Goal: Information Seeking & Learning: Learn about a topic

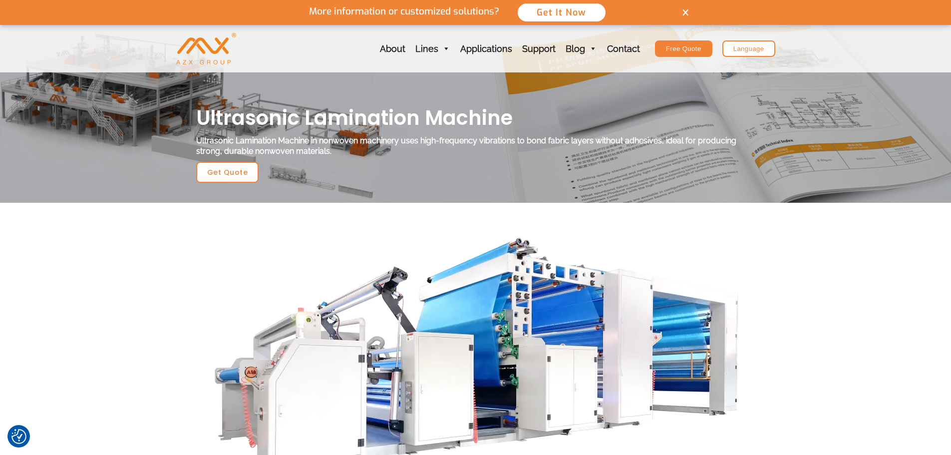
click at [609, 311] on img at bounding box center [475, 366] width 539 height 267
click at [557, 329] on img at bounding box center [475, 366] width 539 height 267
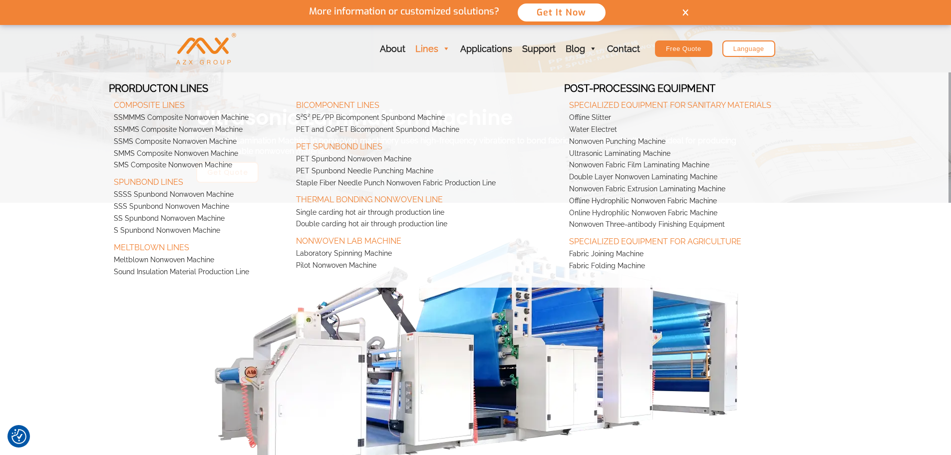
click at [443, 52] on span at bounding box center [445, 48] width 9 height 47
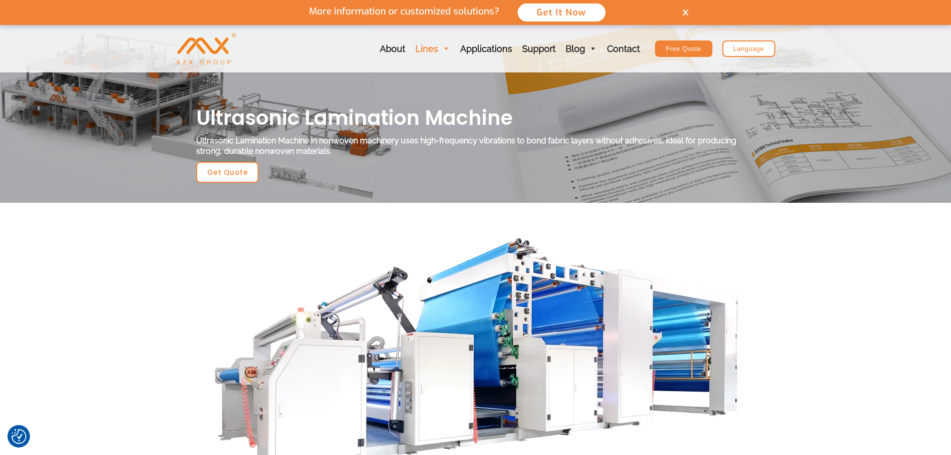
click at [443, 52] on span at bounding box center [445, 48] width 9 height 47
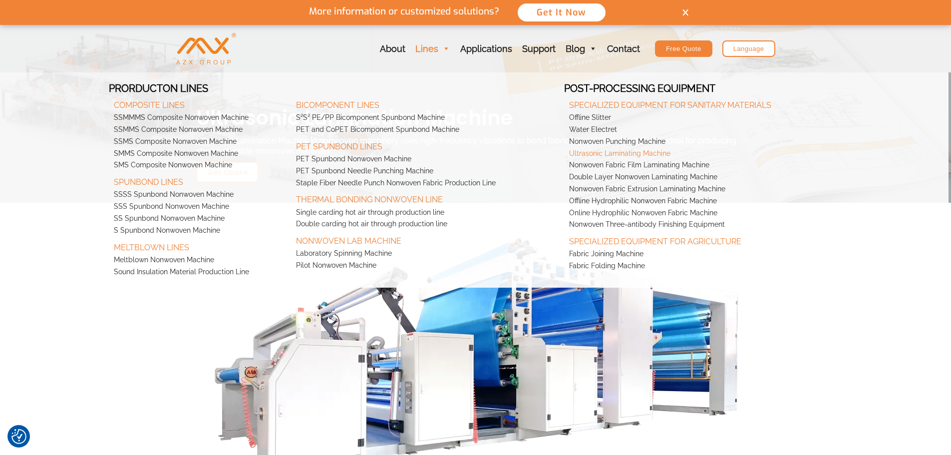
click at [651, 149] on link "Ultrasonic Laminating Machine" at bounding box center [701, 154] width 274 height 12
click at [444, 48] on span at bounding box center [445, 48] width 9 height 47
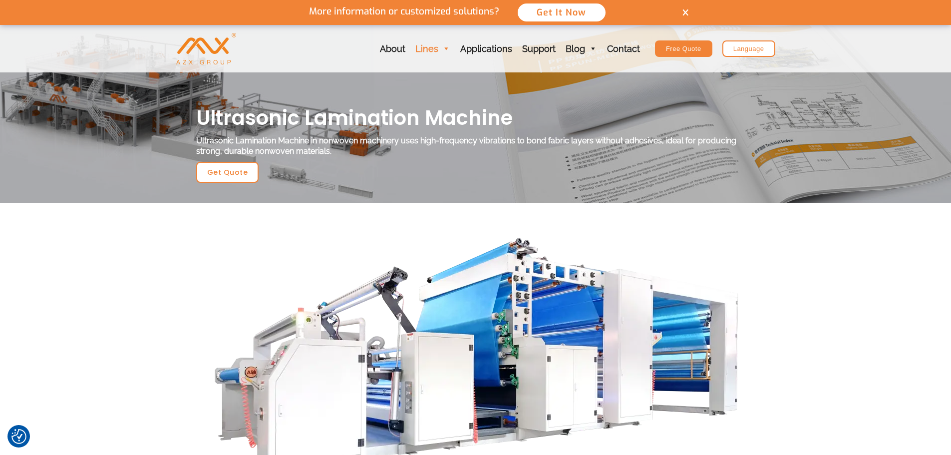
click at [441, 45] on link "Lines" at bounding box center [432, 48] width 45 height 47
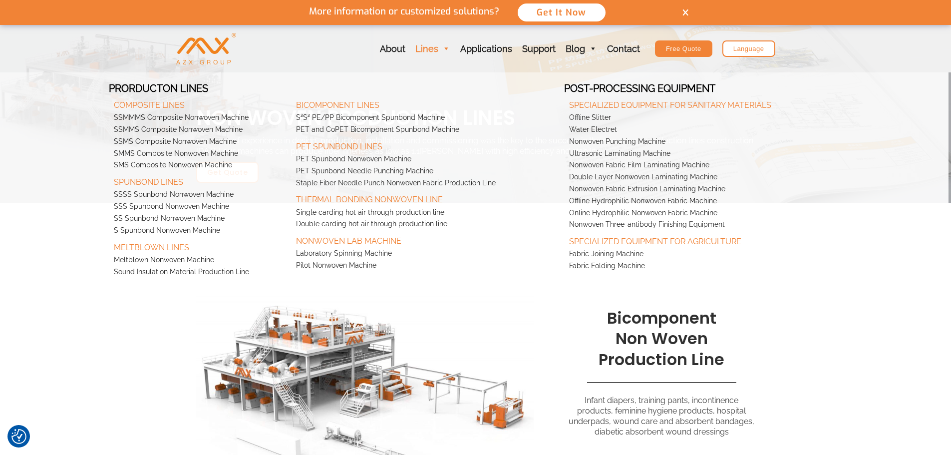
click at [445, 47] on span at bounding box center [445, 48] width 9 height 47
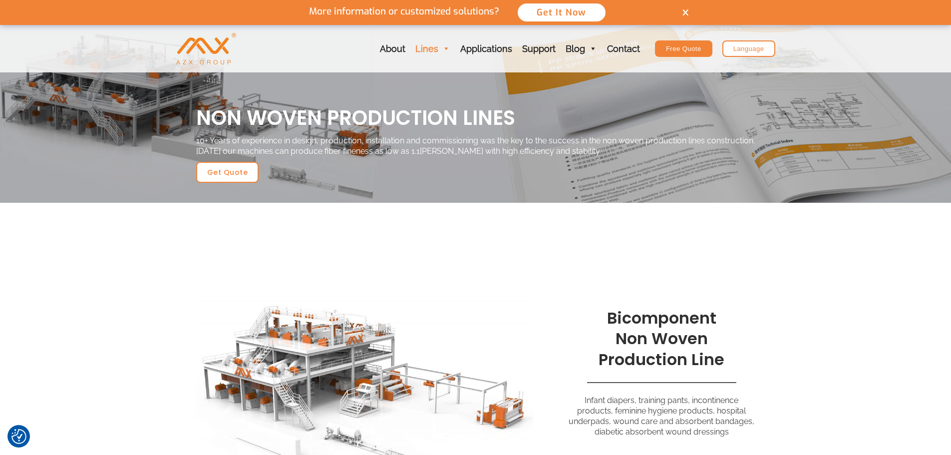
click at [445, 47] on span at bounding box center [445, 48] width 9 height 47
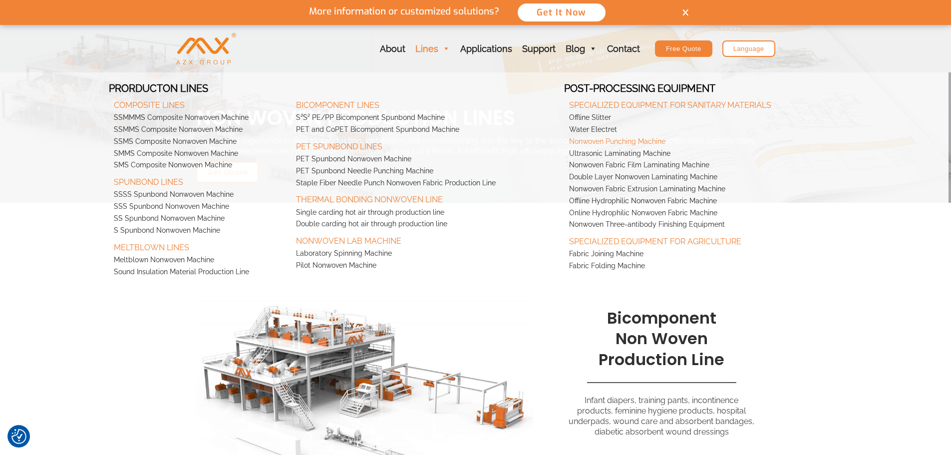
click at [648, 143] on link "Nonwoven Punching Machine" at bounding box center [701, 142] width 274 height 12
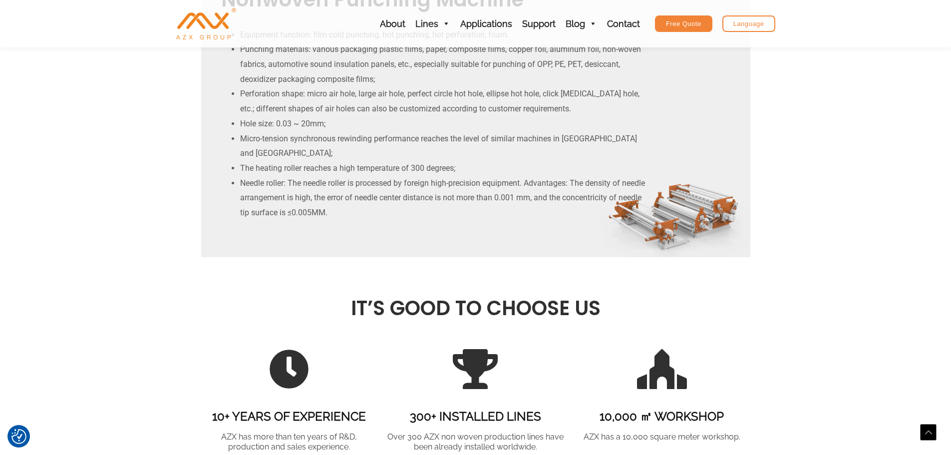
scroll to position [549, 0]
click at [484, 22] on link "Applications" at bounding box center [486, 23] width 62 height 47
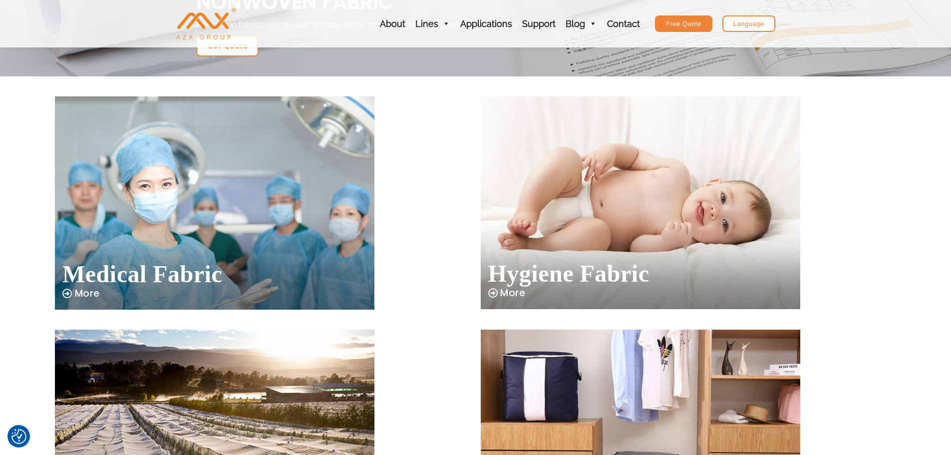
scroll to position [24, 0]
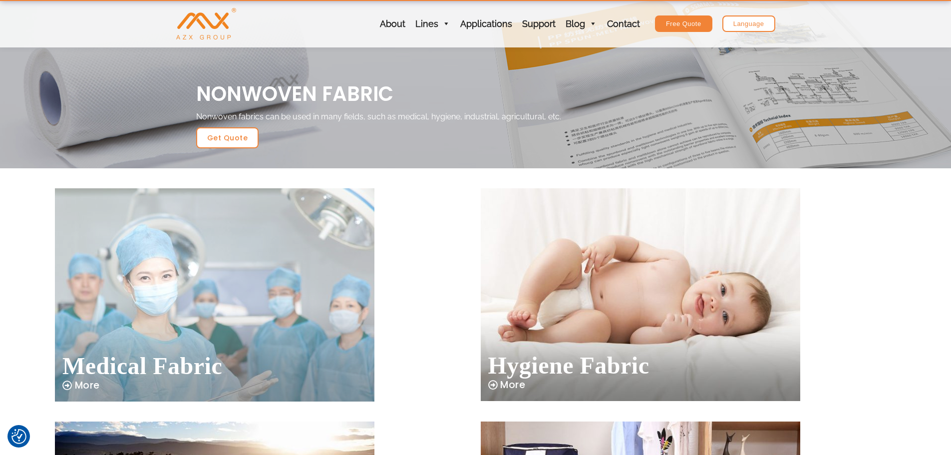
click at [275, 338] on img at bounding box center [214, 294] width 319 height 213
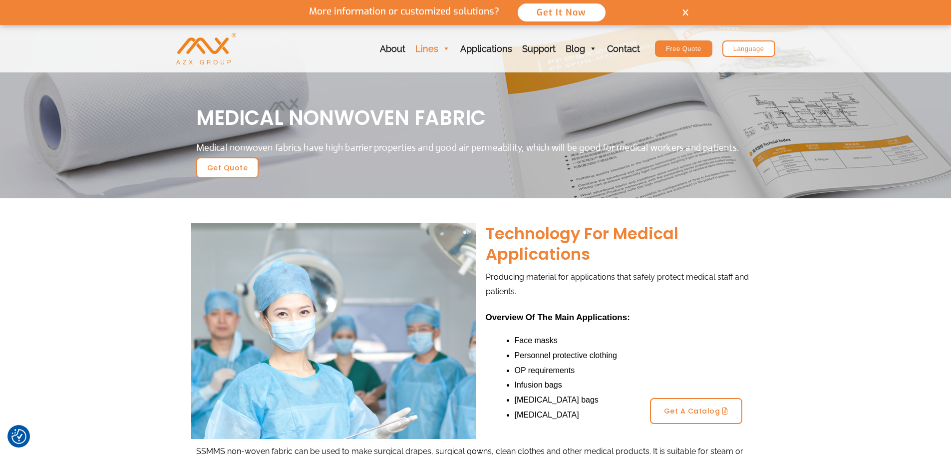
click at [426, 48] on link "Lines" at bounding box center [432, 48] width 45 height 47
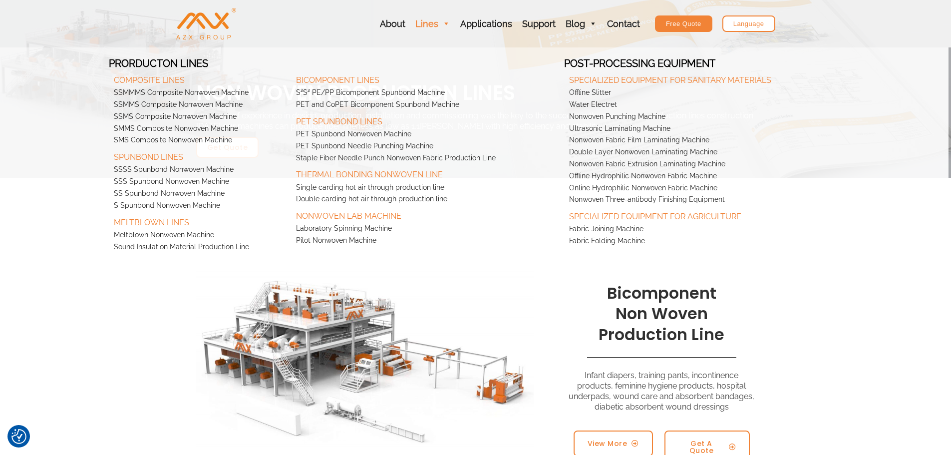
click at [450, 24] on span at bounding box center [445, 23] width 9 height 47
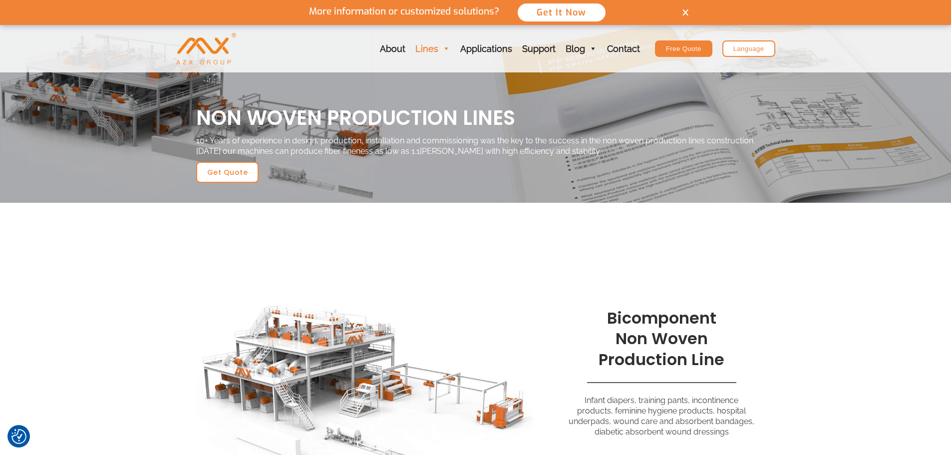
click at [450, 25] on span at bounding box center [445, 48] width 9 height 47
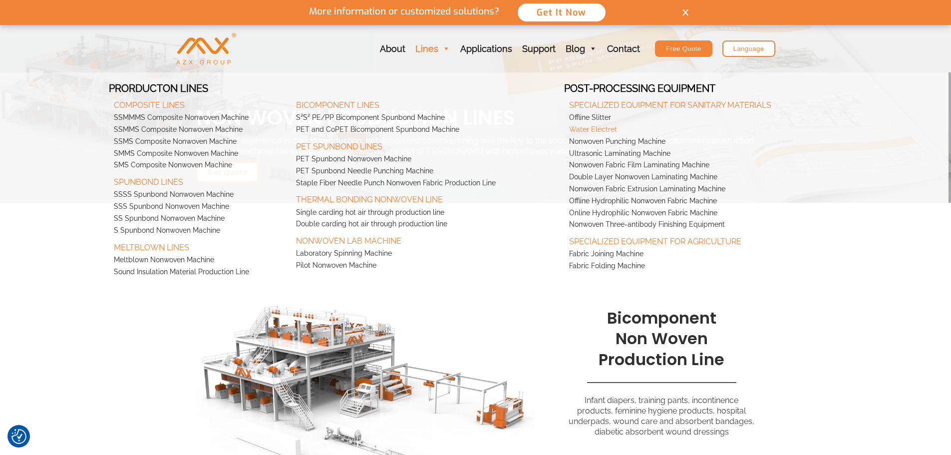
click at [610, 131] on link "Water Electret" at bounding box center [701, 130] width 274 height 12
